Goal: Download file/media

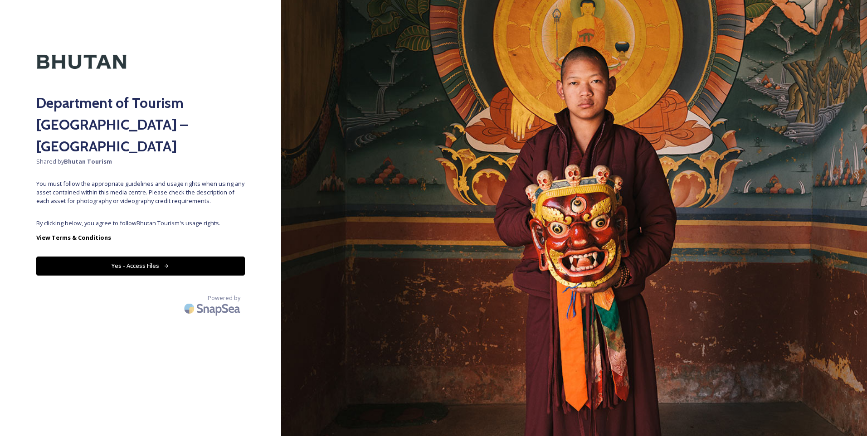
click at [116, 257] on button "Yes - Access Files" at bounding box center [140, 266] width 208 height 19
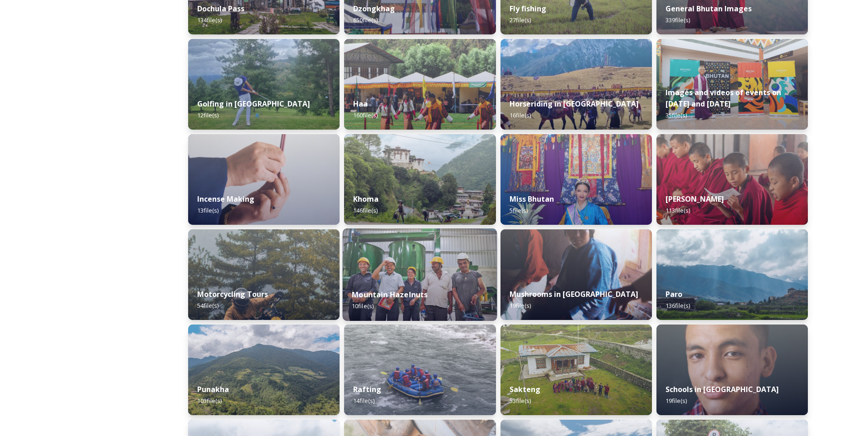
scroll to position [408, 0]
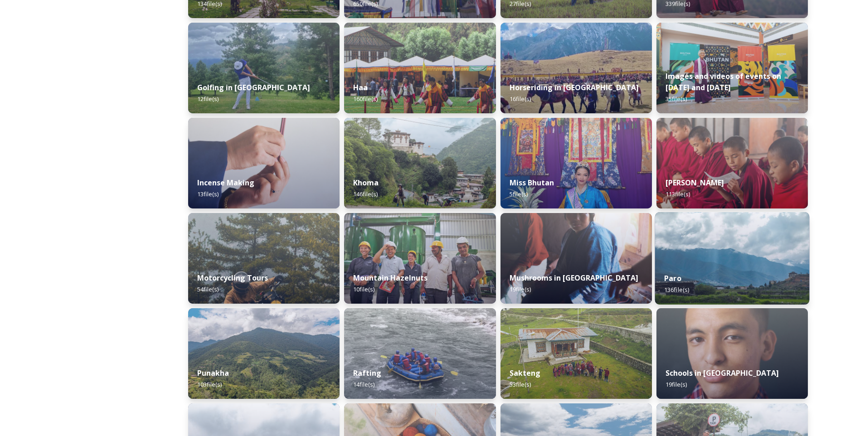
click at [690, 270] on div "Paro 136 file(s)" at bounding box center [731, 283] width 155 height 41
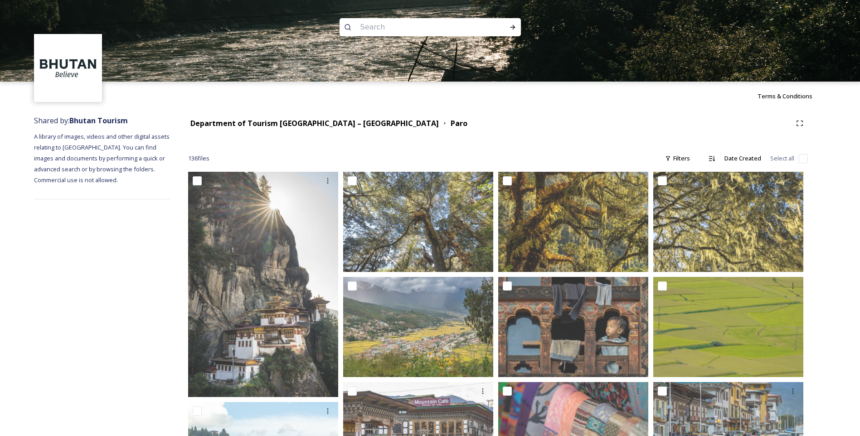
click at [800, 157] on input "checkbox" at bounding box center [803, 158] width 9 height 9
checkbox input "true"
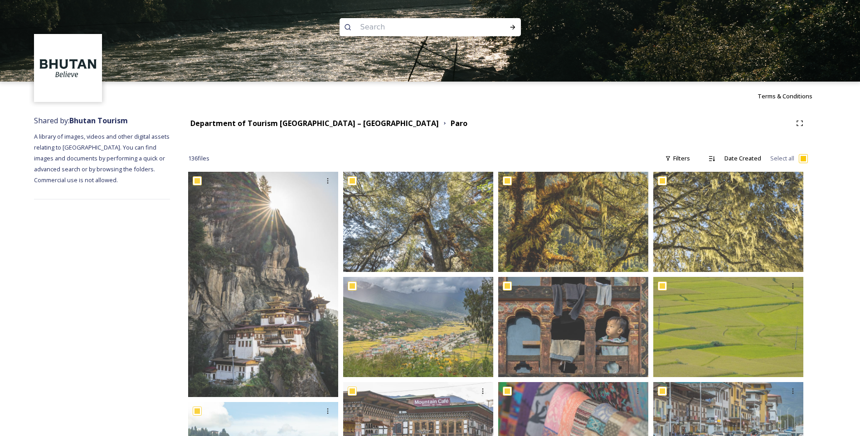
checkbox input "true"
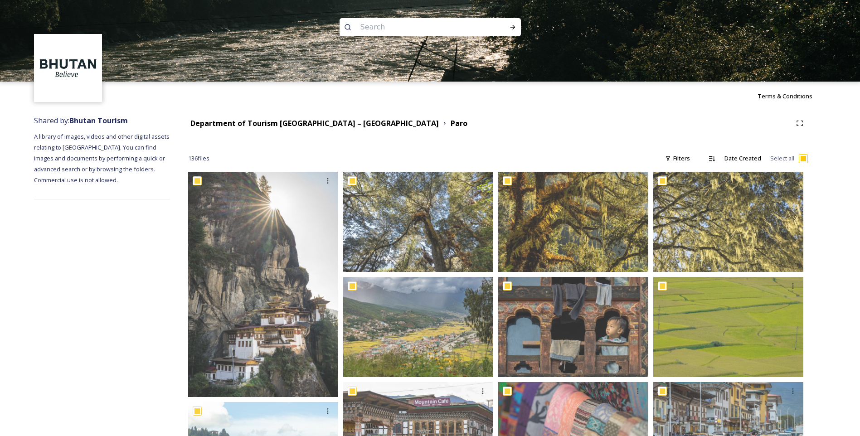
checkbox input "true"
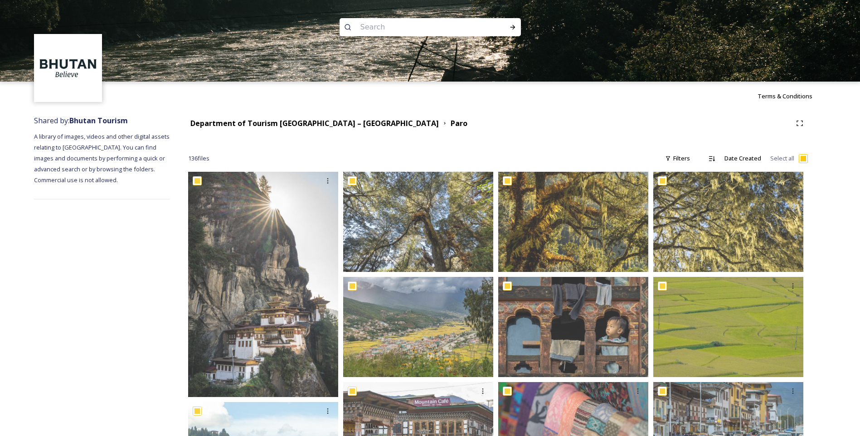
checkbox input "true"
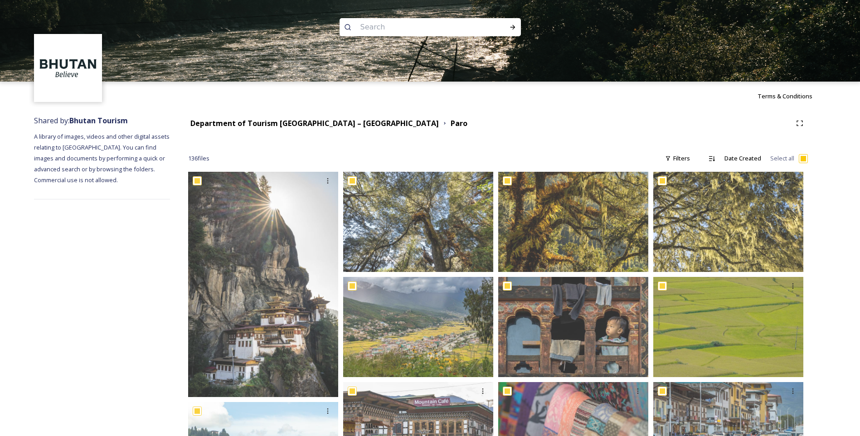
checkbox input "true"
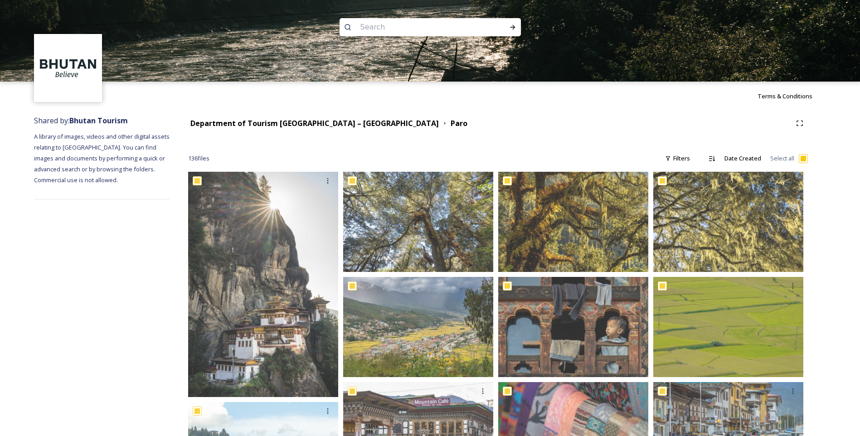
checkbox input "true"
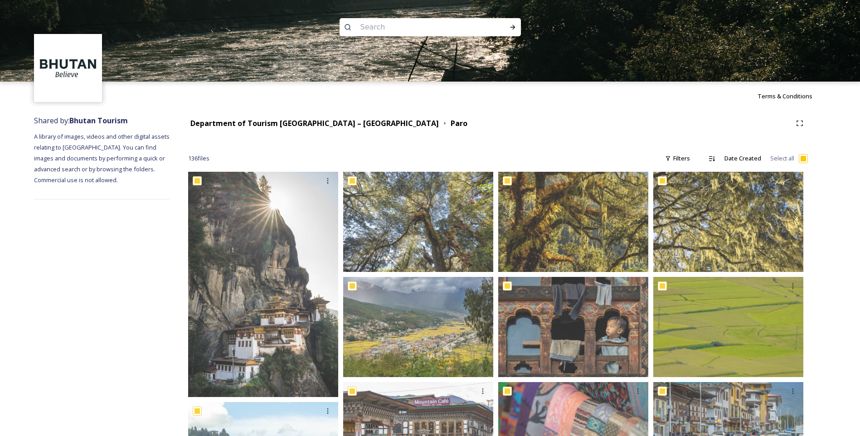
checkbox input "true"
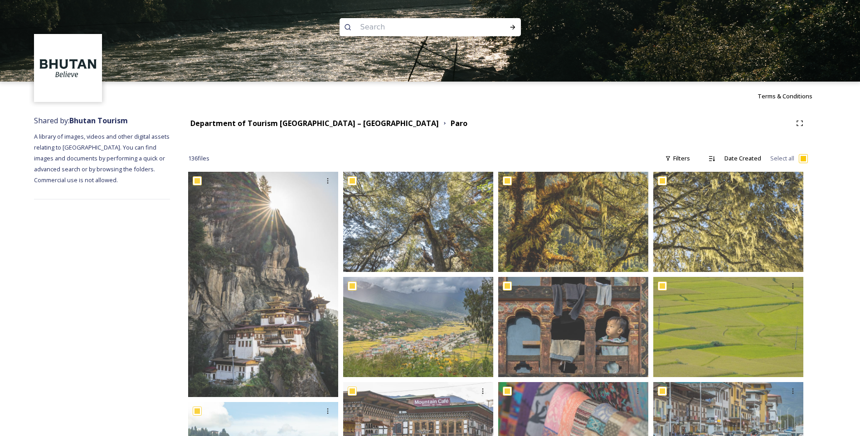
checkbox input "true"
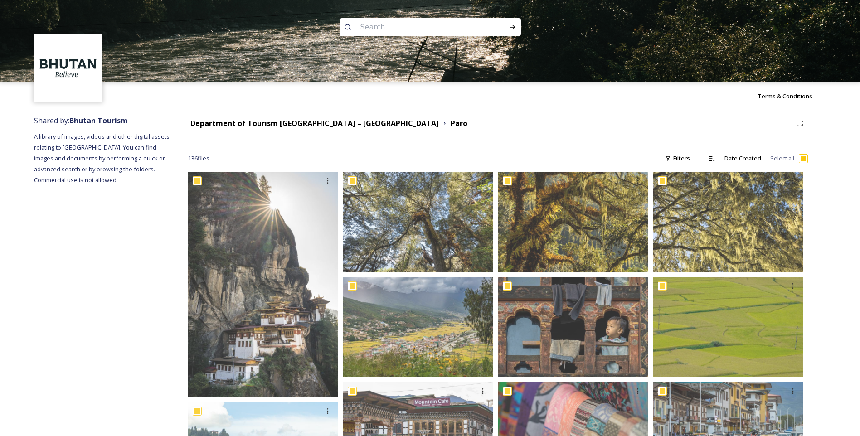
checkbox input "true"
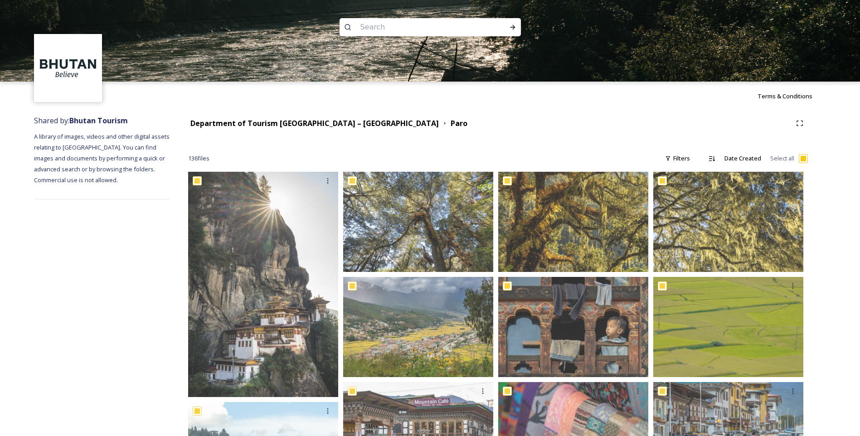
checkbox input "true"
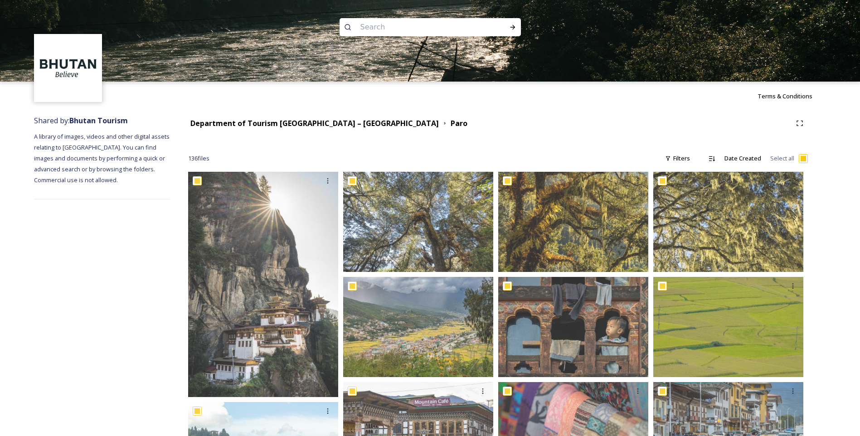
checkbox input "true"
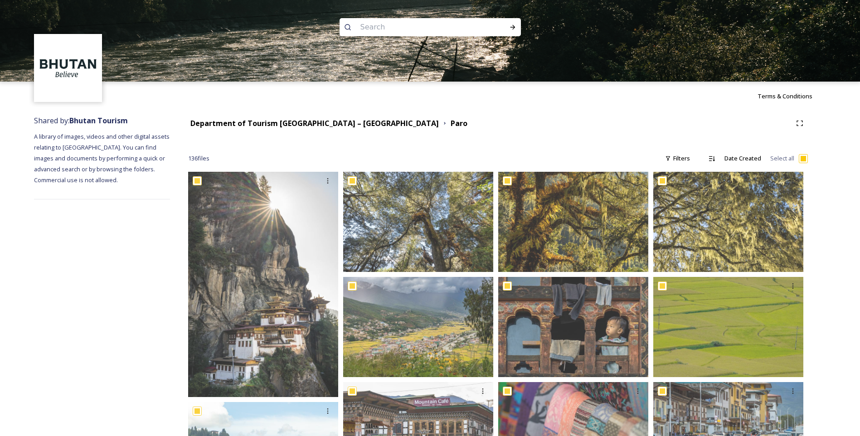
checkbox input "true"
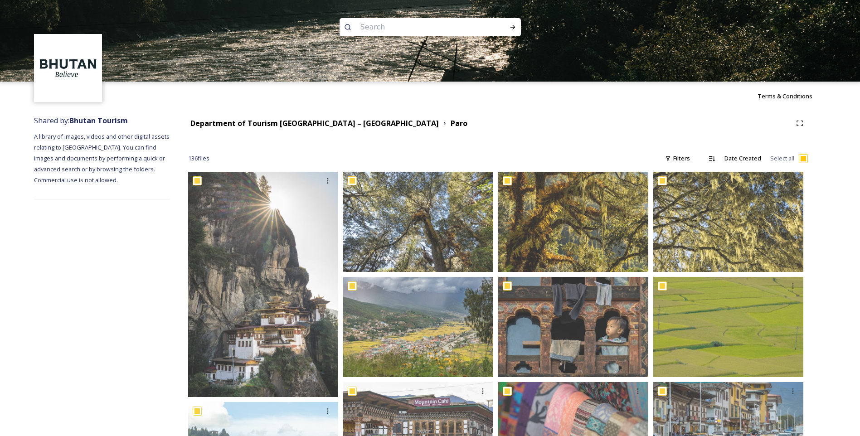
checkbox input "true"
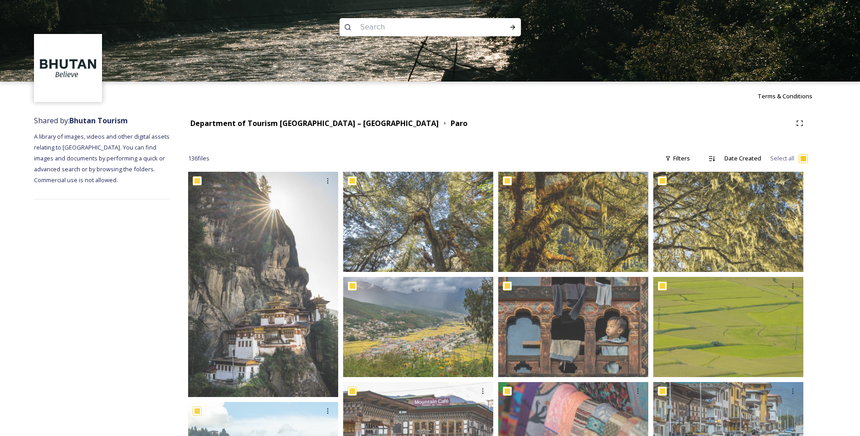
checkbox input "true"
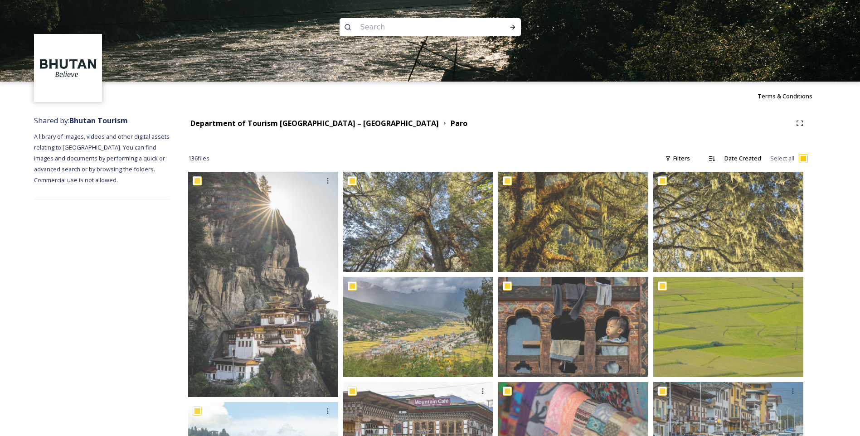
checkbox input "true"
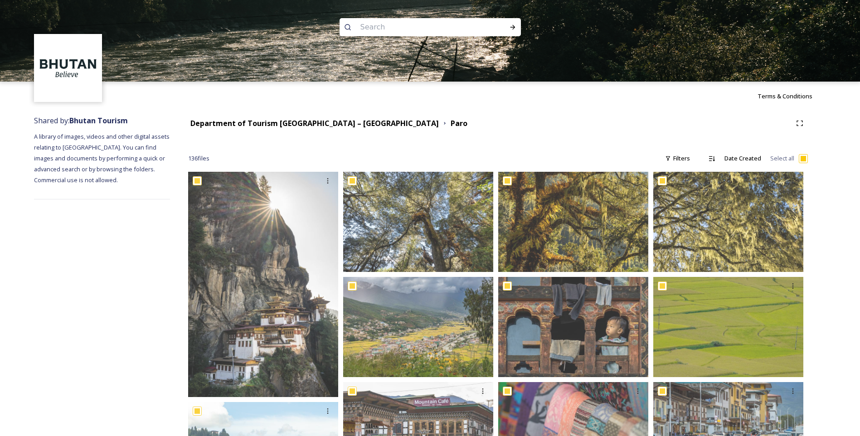
checkbox input "true"
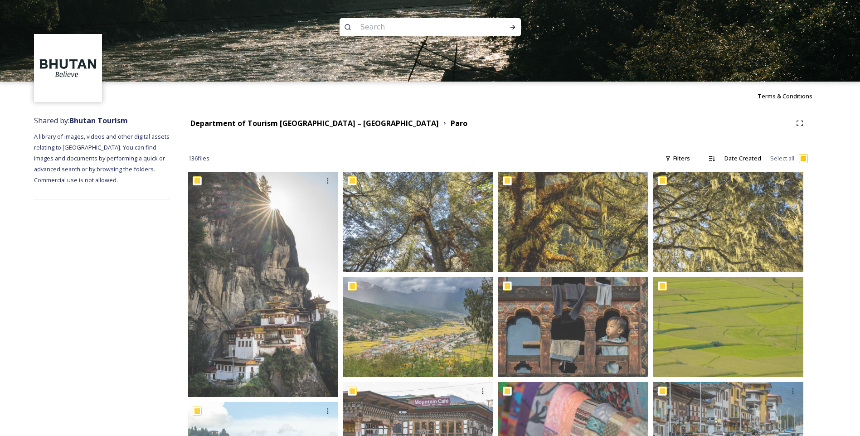
checkbox input "true"
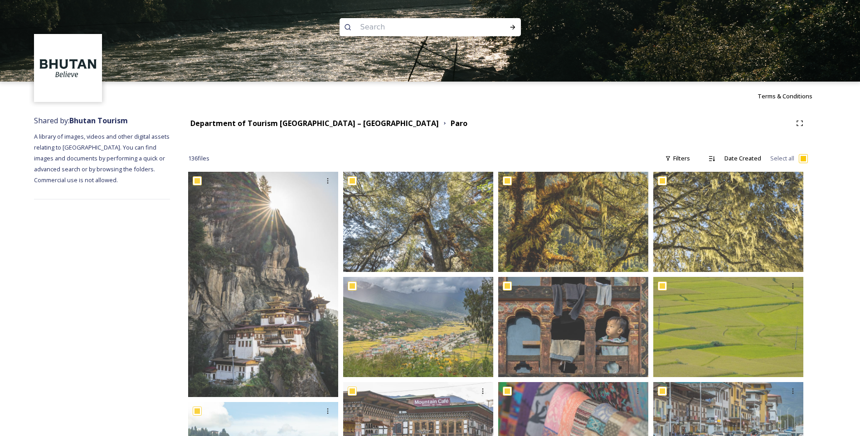
checkbox input "true"
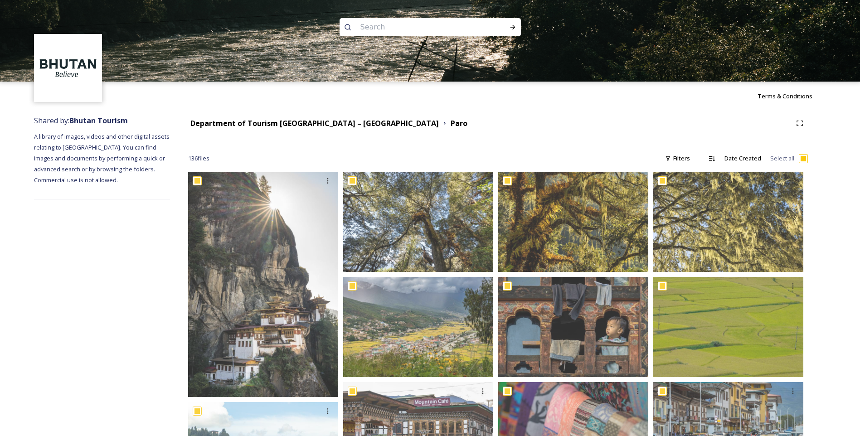
checkbox input "true"
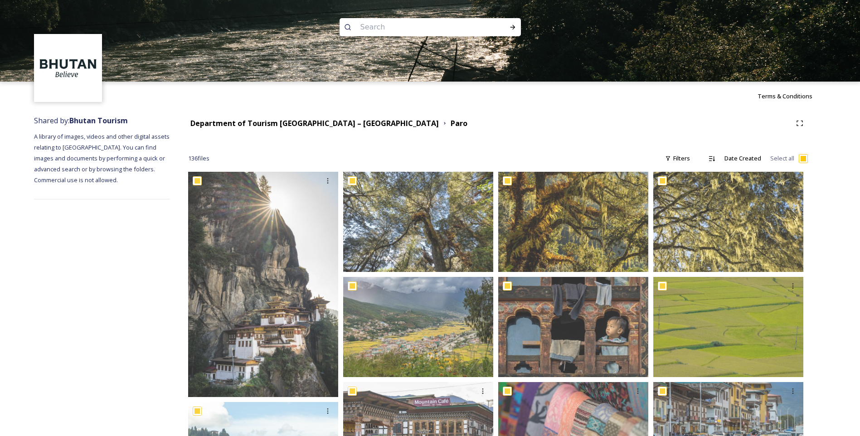
checkbox input "true"
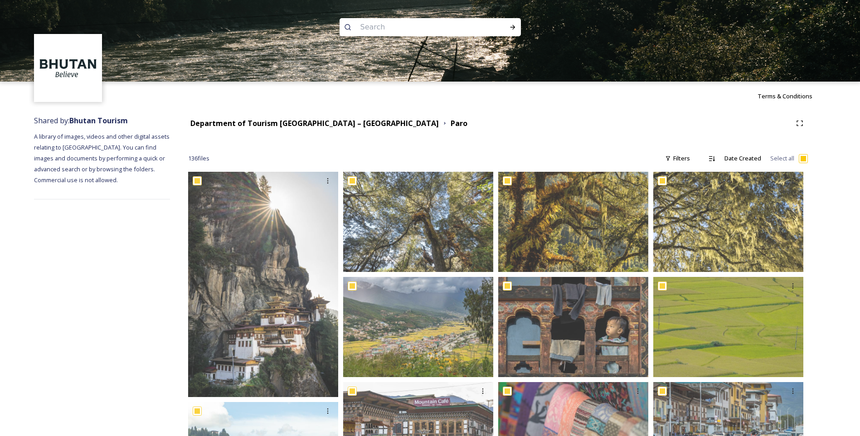
checkbox input "true"
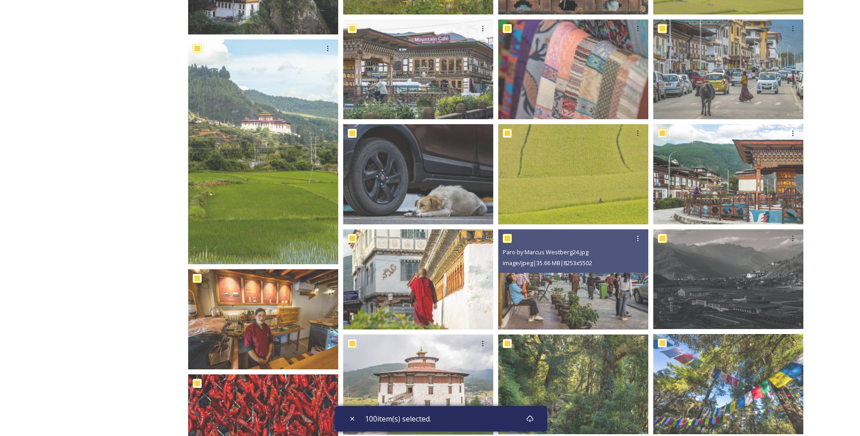
scroll to position [635, 0]
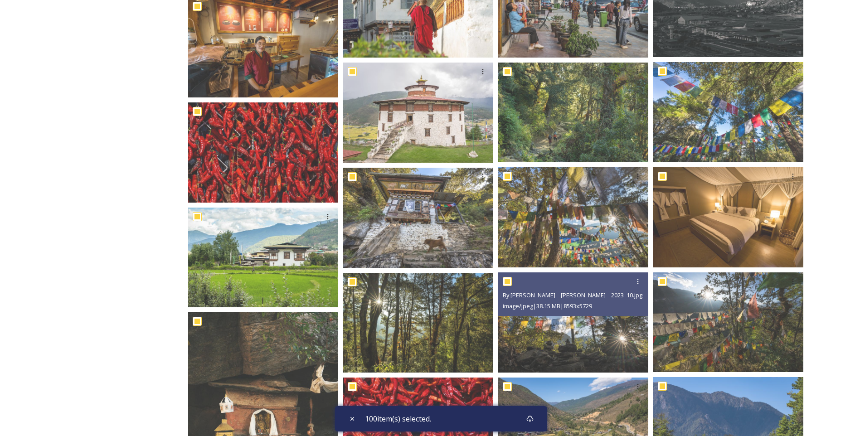
checkbox input "false"
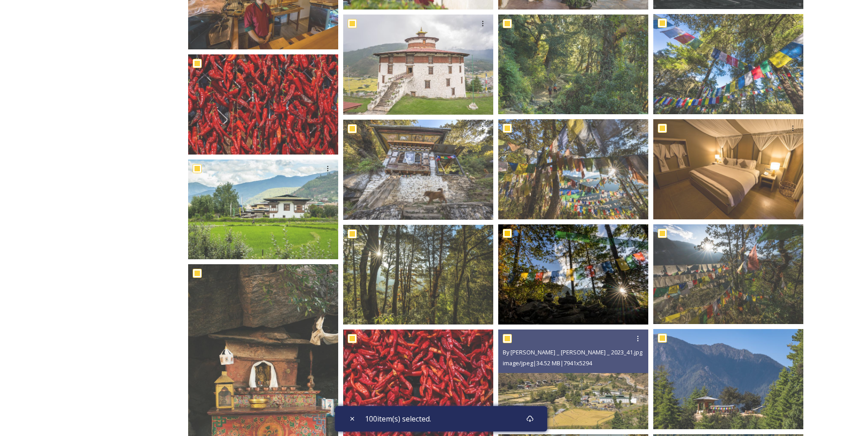
scroll to position [816, 0]
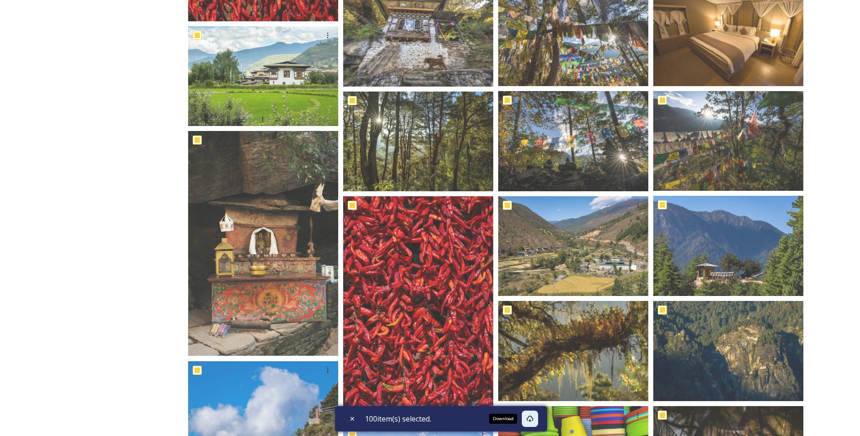
click at [532, 417] on icon at bounding box center [529, 418] width 7 height 7
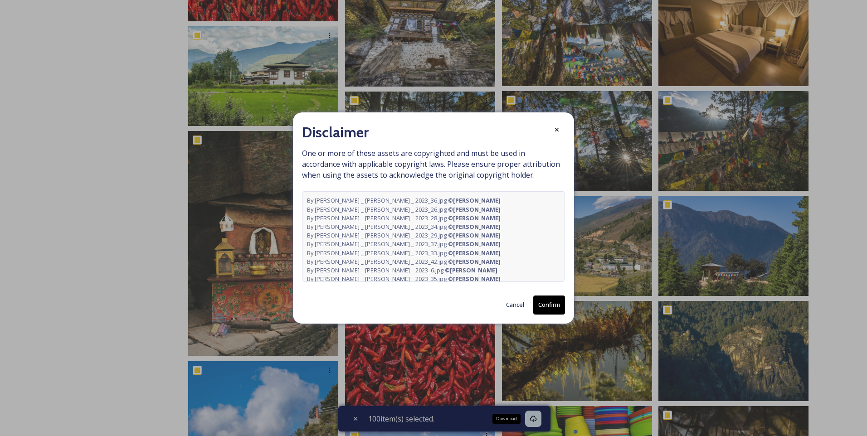
click at [558, 301] on button "Confirm" at bounding box center [549, 304] width 32 height 19
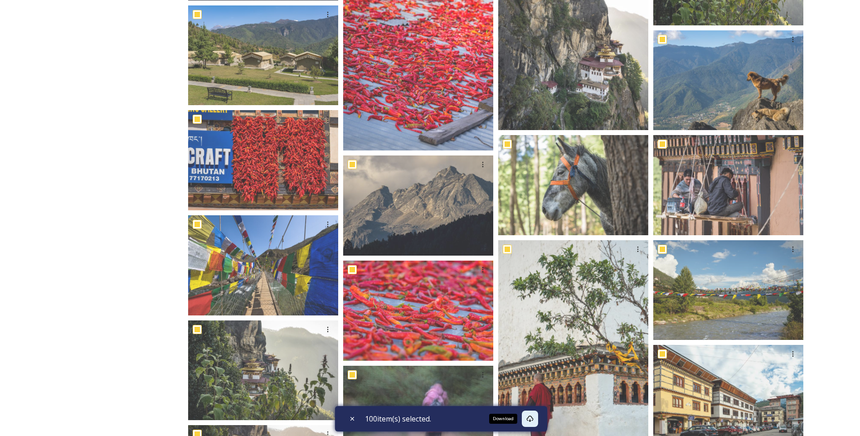
scroll to position [1858, 0]
